Goal: Task Accomplishment & Management: Manage account settings

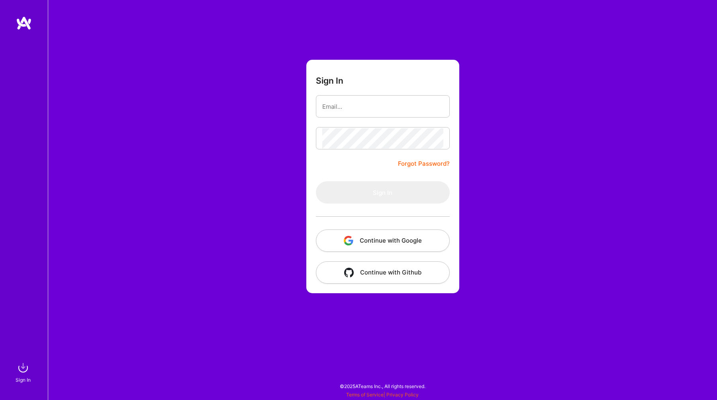
click at [352, 232] on button "Continue with Google" at bounding box center [383, 240] width 134 height 22
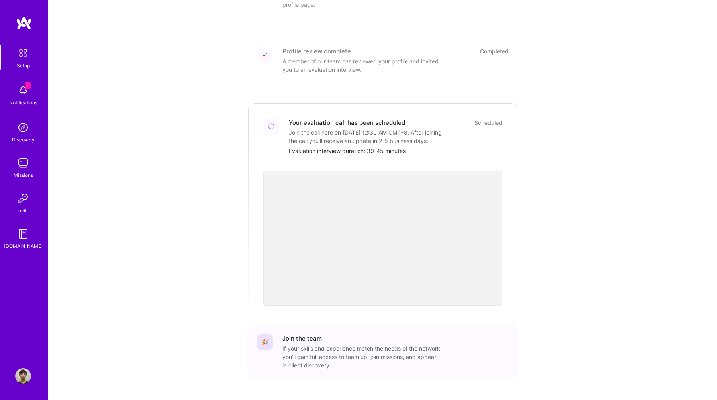
scroll to position [169, 0]
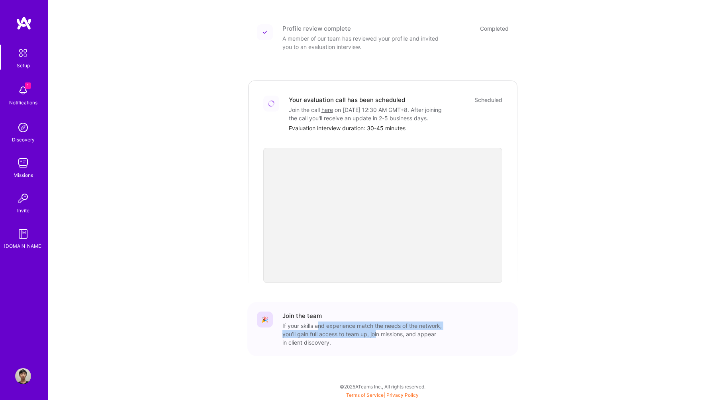
drag, startPoint x: 319, startPoint y: 323, endPoint x: 401, endPoint y: 334, distance: 82.0
click at [401, 334] on div "If your skills and experience match the needs of the network, you’ll gain full …" at bounding box center [361, 333] width 159 height 25
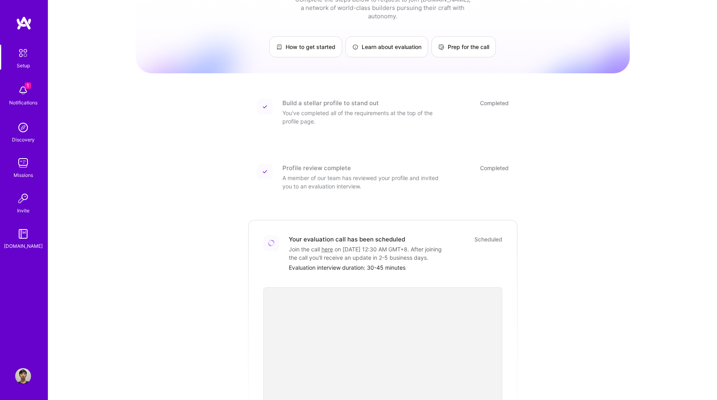
scroll to position [0, 0]
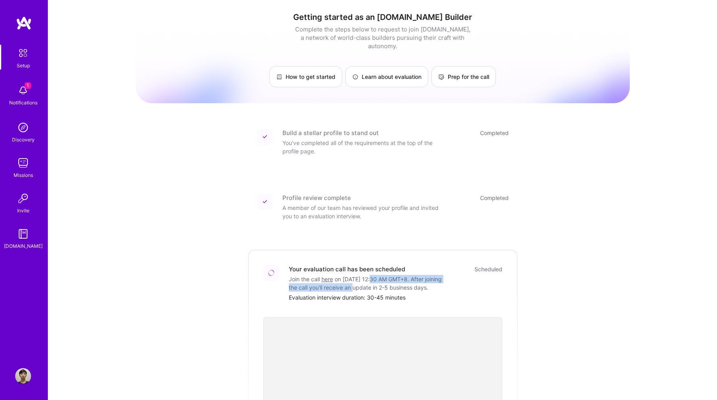
drag, startPoint x: 373, startPoint y: 272, endPoint x: 408, endPoint y: 278, distance: 35.2
click at [408, 278] on div "Join the call here on [DATE] 12:30 AM GMT+8 . After joining the call you'll rec…" at bounding box center [368, 283] width 159 height 17
click at [409, 291] on div "Join the call here on [DATE] 12:30 AM GMT+8 . After joining the call you'll rec…" at bounding box center [368, 283] width 159 height 17
drag, startPoint x: 403, startPoint y: 290, endPoint x: 318, endPoint y: 282, distance: 84.8
click at [318, 282] on div "Join the call here on [DATE] 12:30 AM GMT+8 . After joining the call you'll rec…" at bounding box center [368, 283] width 159 height 17
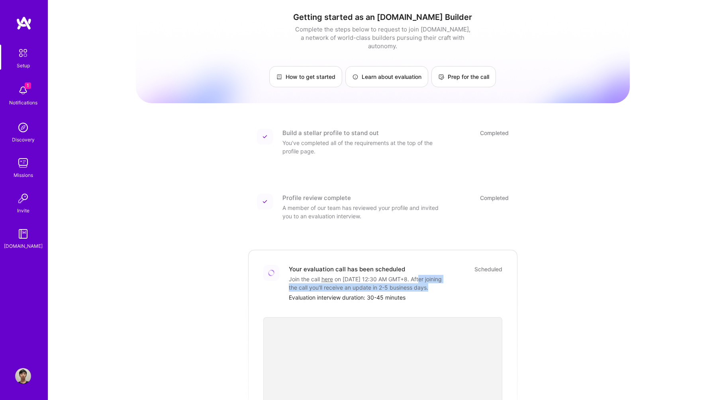
click at [22, 94] on img at bounding box center [23, 90] width 16 height 16
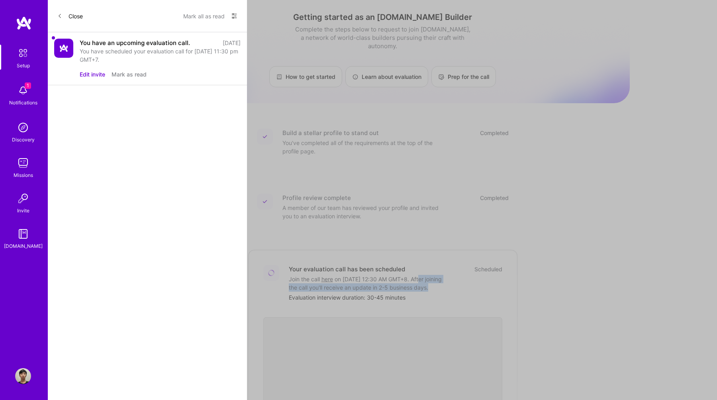
click at [133, 74] on button "Mark as read" at bounding box center [129, 74] width 35 height 8
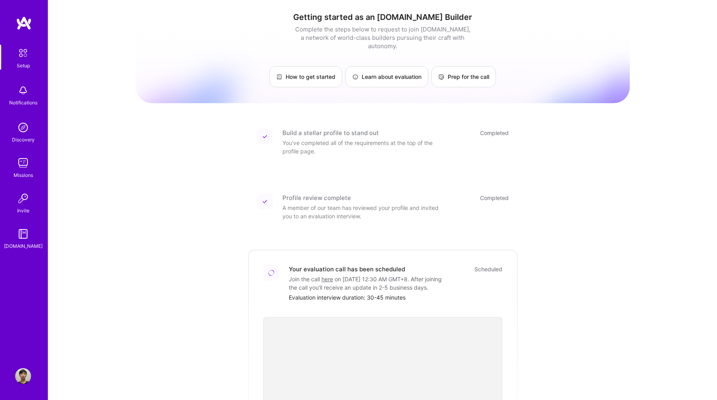
click at [271, 118] on div "Setup Notifications Discovery Missions Invite [DOMAIN_NAME] Profile Close Show …" at bounding box center [358, 283] width 717 height 566
click at [27, 378] on img at bounding box center [23, 376] width 16 height 16
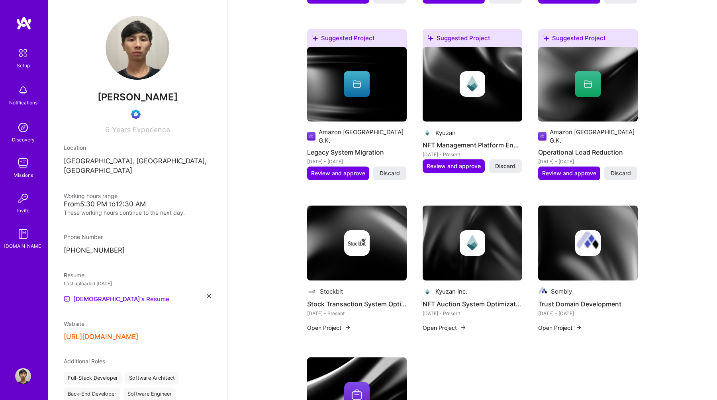
scroll to position [353, 0]
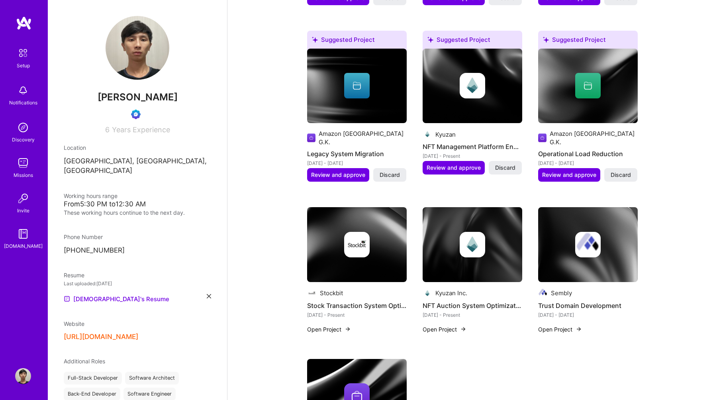
click at [482, 255] on img at bounding box center [473, 244] width 100 height 75
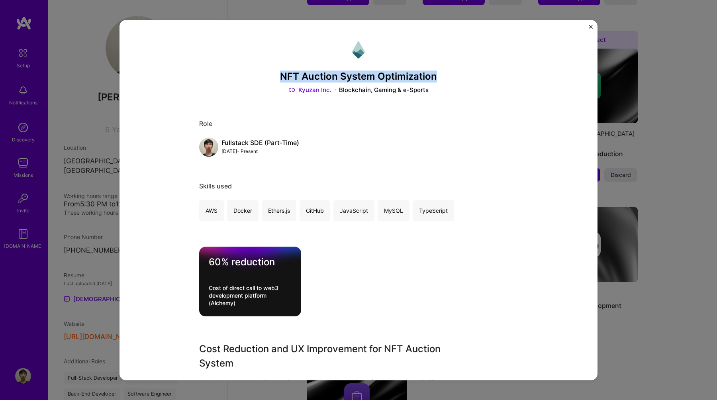
drag, startPoint x: 441, startPoint y: 76, endPoint x: 284, endPoint y: 76, distance: 157.7
click at [283, 76] on h3 "NFT Auction System Optimization" at bounding box center [358, 77] width 319 height 12
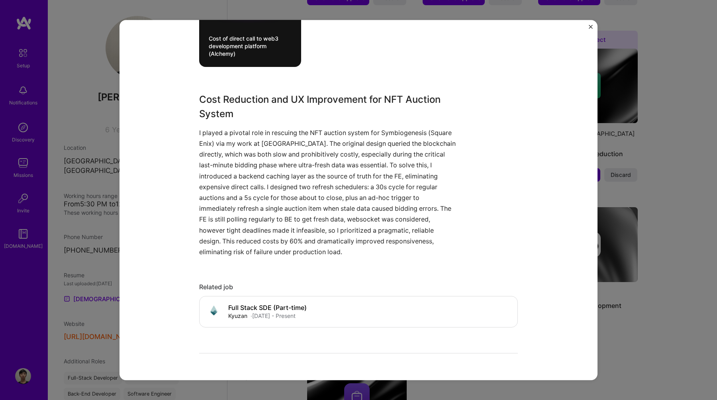
scroll to position [264, 0]
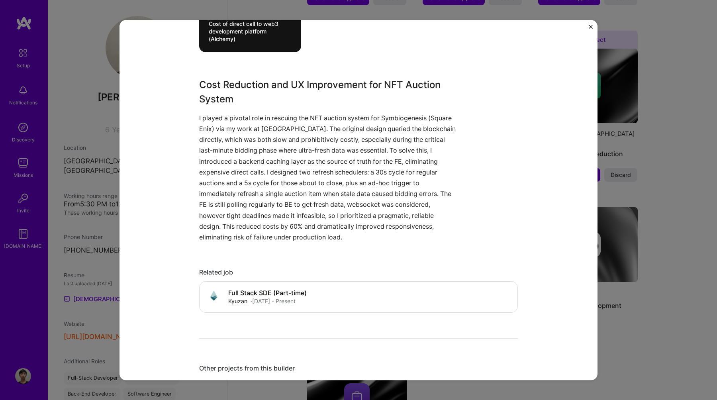
click at [664, 180] on div "NFT Auction System Optimization Kyuzan Inc. Blockchain, Gaming & e-Sports Role …" at bounding box center [358, 200] width 717 height 400
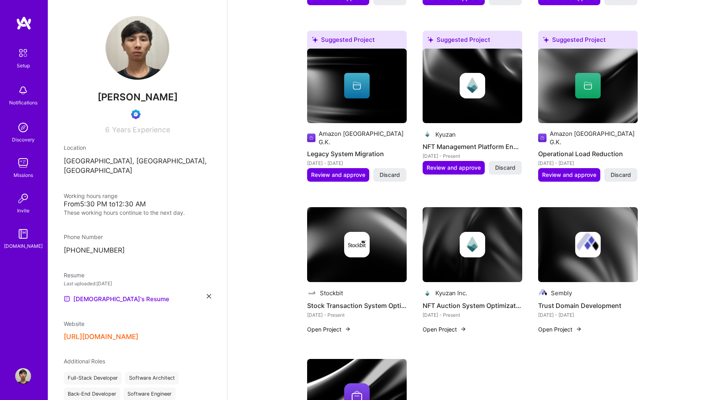
click at [373, 251] on img at bounding box center [357, 244] width 100 height 75
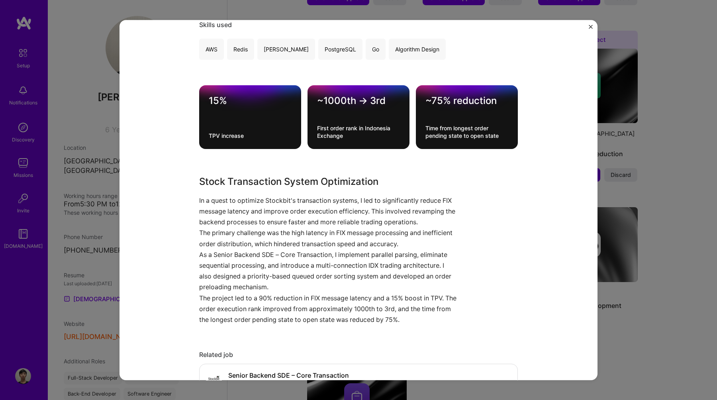
scroll to position [376, 0]
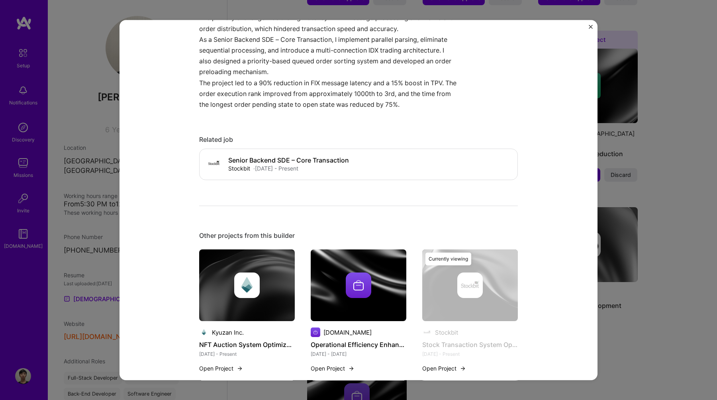
click at [656, 226] on div "Stock Transaction System Optimization Stockbit Financial Services / Fintech Rol…" at bounding box center [358, 200] width 717 height 400
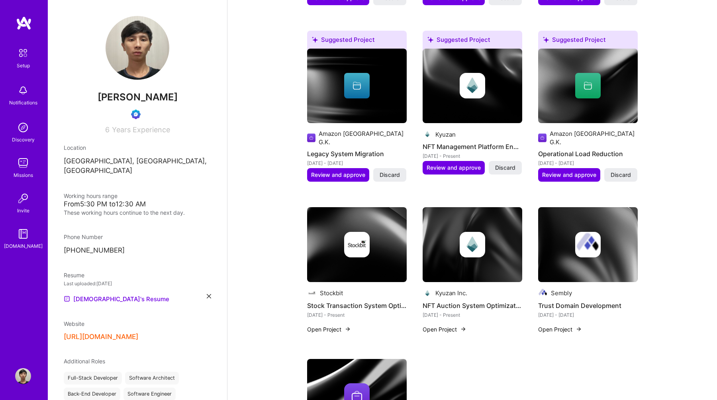
click at [365, 252] on img at bounding box center [357, 244] width 100 height 75
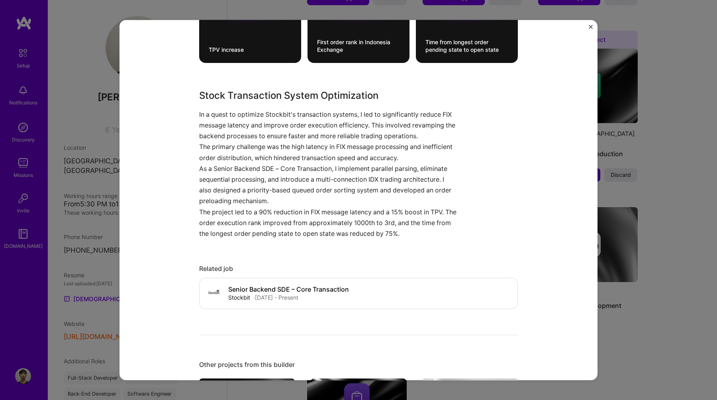
scroll to position [224, 0]
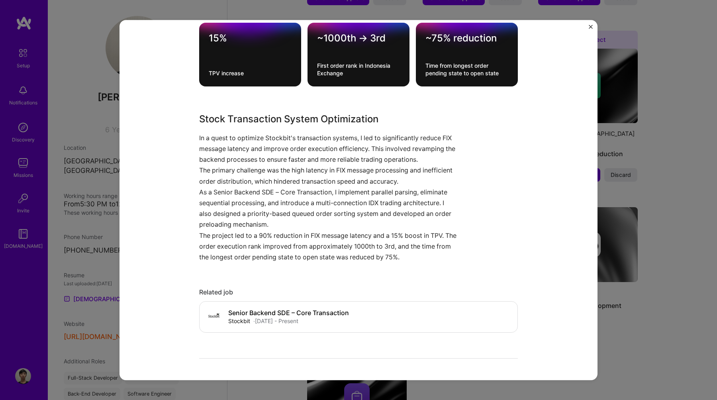
click at [671, 166] on div "Stock Transaction System Optimization Stockbit Financial Services / Fintech Rol…" at bounding box center [358, 200] width 717 height 400
